Goal: Find specific page/section: Find specific page/section

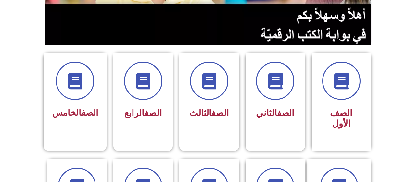
scroll to position [232, 0]
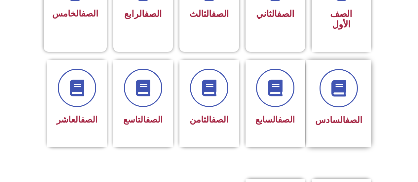
click at [350, 112] on div "الصف السادس" at bounding box center [339, 120] width 47 height 16
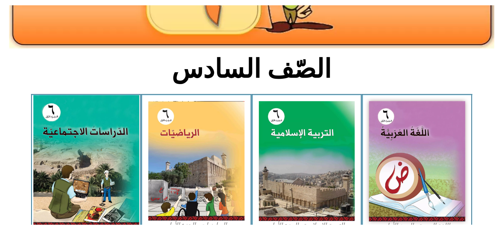
scroll to position [142, 0]
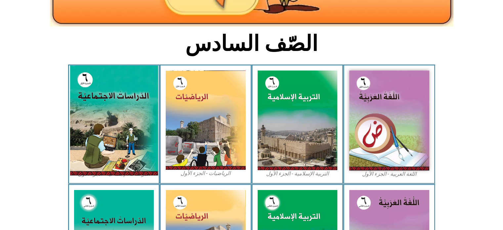
click at [92, 102] on img at bounding box center [114, 120] width 88 height 110
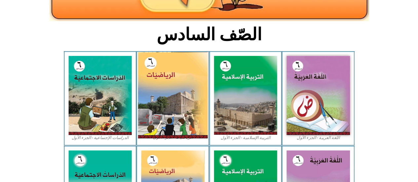
scroll to position [126, 0]
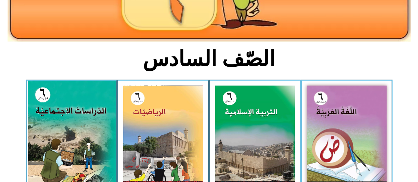
click at [54, 114] on img at bounding box center [71, 136] width 88 height 110
click at [54, 113] on img at bounding box center [71, 136] width 88 height 110
drag, startPoint x: 54, startPoint y: 113, endPoint x: 60, endPoint y: 104, distance: 10.6
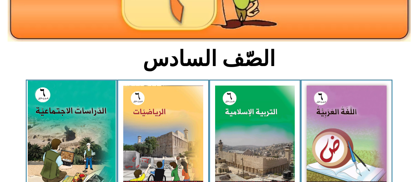
click at [54, 112] on img at bounding box center [71, 136] width 88 height 110
click at [82, 102] on img at bounding box center [71, 136] width 88 height 110
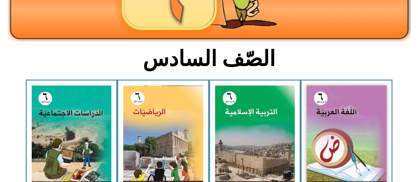
scroll to position [159, 0]
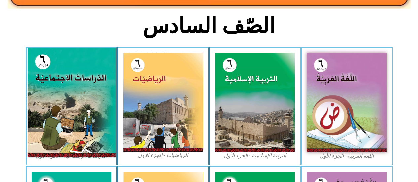
click at [38, 96] on img at bounding box center [71, 103] width 88 height 110
drag, startPoint x: 39, startPoint y: 98, endPoint x: 42, endPoint y: 112, distance: 14.7
click at [39, 98] on img at bounding box center [71, 103] width 88 height 110
click at [42, 112] on img at bounding box center [71, 103] width 88 height 110
drag, startPoint x: 42, startPoint y: 112, endPoint x: 40, endPoint y: 108, distance: 4.4
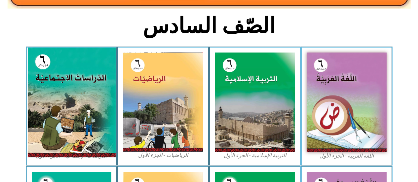
click at [40, 108] on img at bounding box center [71, 103] width 88 height 110
click at [38, 107] on img at bounding box center [71, 103] width 88 height 110
click at [47, 113] on img at bounding box center [71, 103] width 88 height 110
click at [58, 125] on img at bounding box center [71, 103] width 88 height 110
click at [58, 134] on img at bounding box center [71, 103] width 88 height 110
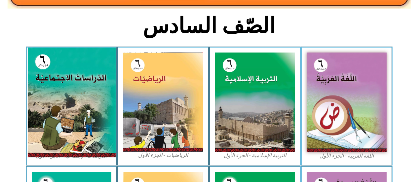
click at [56, 150] on img at bounding box center [71, 103] width 88 height 110
click at [67, 134] on img at bounding box center [71, 103] width 88 height 110
click at [66, 133] on img at bounding box center [71, 103] width 88 height 110
click at [66, 132] on img at bounding box center [71, 103] width 88 height 110
click at [64, 126] on img at bounding box center [71, 103] width 88 height 110
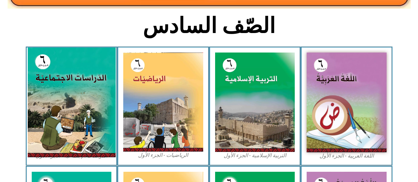
click at [64, 126] on img at bounding box center [71, 103] width 88 height 110
click at [64, 123] on img at bounding box center [71, 103] width 88 height 110
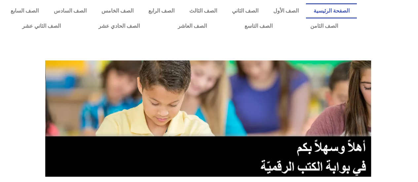
scroll to position [165, 0]
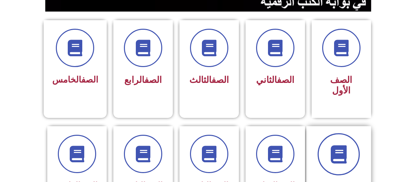
click at [331, 154] on span at bounding box center [339, 154] width 42 height 42
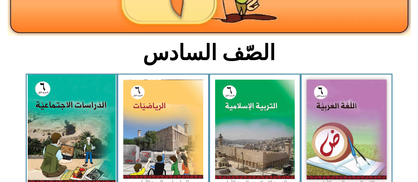
scroll to position [165, 0]
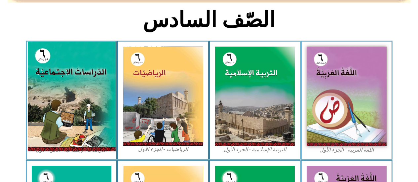
click at [74, 109] on img at bounding box center [71, 97] width 88 height 110
click at [75, 109] on img at bounding box center [71, 97] width 88 height 110
click at [75, 110] on img at bounding box center [71, 97] width 88 height 110
drag, startPoint x: 75, startPoint y: 110, endPoint x: 76, endPoint y: 102, distance: 8.3
click at [76, 102] on img at bounding box center [71, 97] width 88 height 110
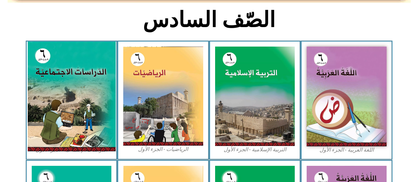
click at [114, 77] on img at bounding box center [71, 97] width 88 height 110
drag, startPoint x: 105, startPoint y: 71, endPoint x: 114, endPoint y: 71, distance: 9.3
click at [106, 70] on img at bounding box center [71, 97] width 88 height 110
drag, startPoint x: 80, startPoint y: 77, endPoint x: 90, endPoint y: 84, distance: 12.5
click at [80, 76] on img at bounding box center [71, 97] width 88 height 110
